Goal: Navigation & Orientation: Find specific page/section

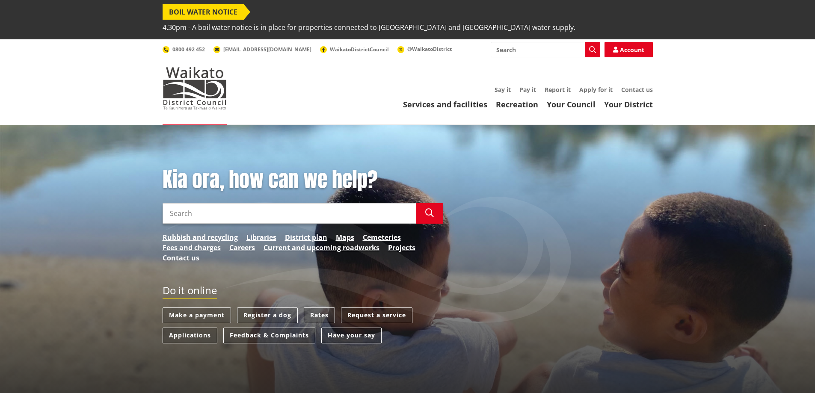
click at [632, 99] on link "Your District" at bounding box center [628, 104] width 49 height 10
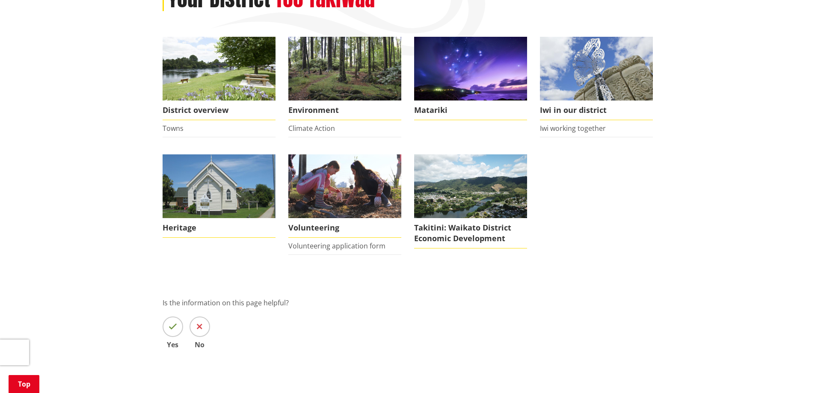
scroll to position [128, 0]
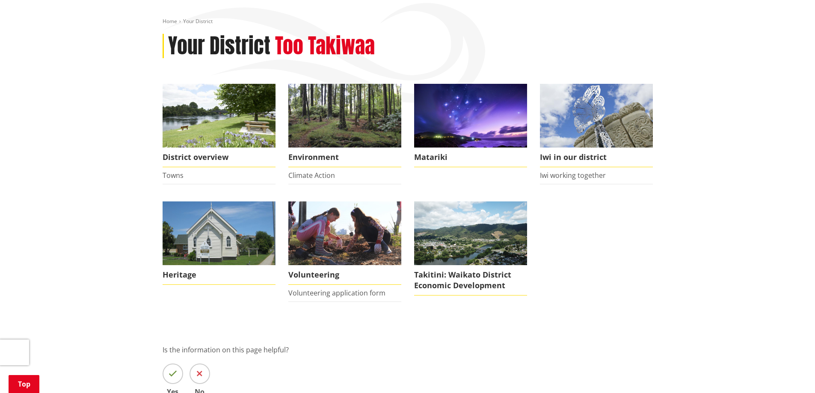
click at [173, 148] on span "District overview" at bounding box center [219, 158] width 113 height 20
click at [175, 171] on link "Towns" at bounding box center [173, 175] width 21 height 9
click at [171, 148] on span "District overview" at bounding box center [219, 158] width 113 height 20
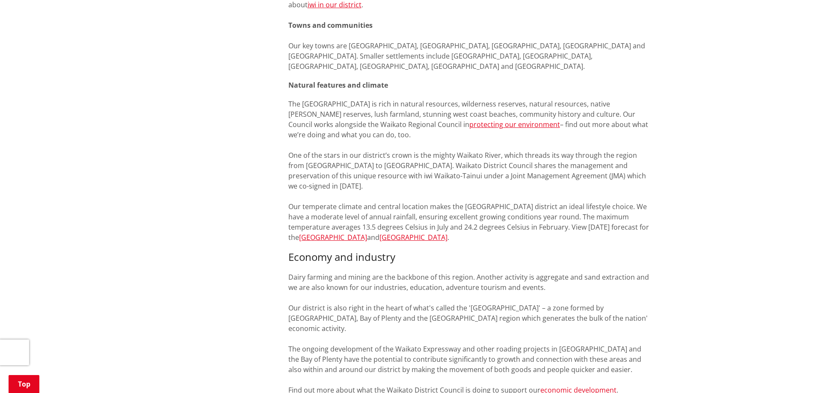
scroll to position [813, 0]
